Goal: Transaction & Acquisition: Purchase product/service

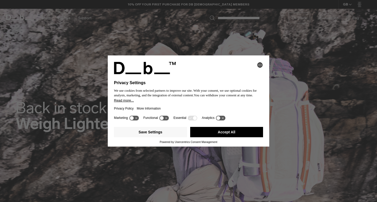
click at [216, 133] on button "Accept All" at bounding box center [226, 132] width 73 height 10
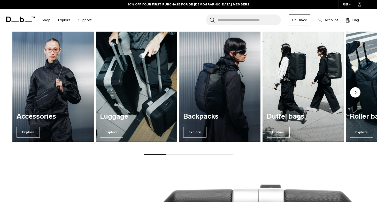
scroll to position [619, 0]
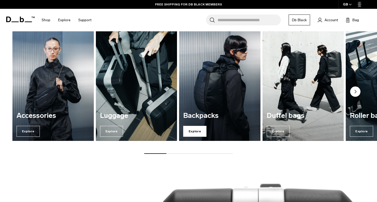
click at [196, 133] on span "Explore" at bounding box center [194, 131] width 23 height 11
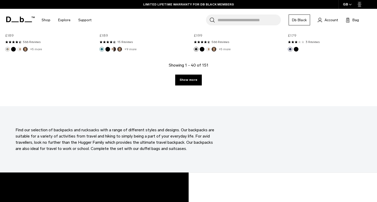
scroll to position [1504, 0]
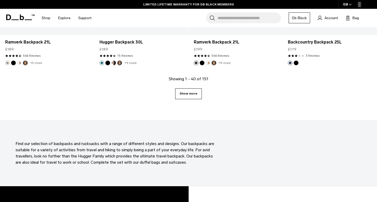
click at [186, 94] on link "Show more" at bounding box center [188, 93] width 27 height 11
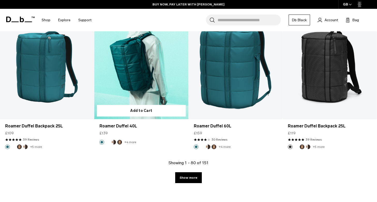
scroll to position [2868, 0]
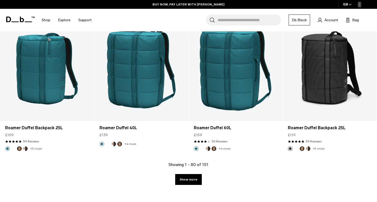
click at [232, 22] on input "Search for Bags, Luggage..." at bounding box center [249, 19] width 63 height 11
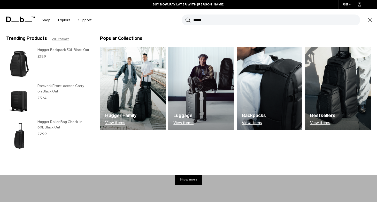
type input "*****"
click at [188, 20] on button "Search" at bounding box center [187, 20] width 5 height 6
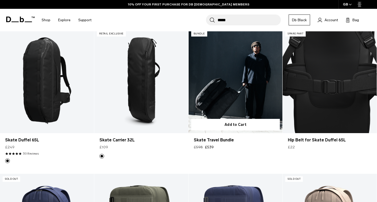
scroll to position [82, 0]
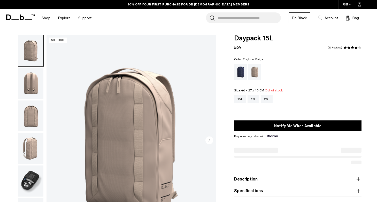
click at [238, 73] on div "Blue Hour" at bounding box center [240, 72] width 13 height 16
